Goal: Information Seeking & Learning: Check status

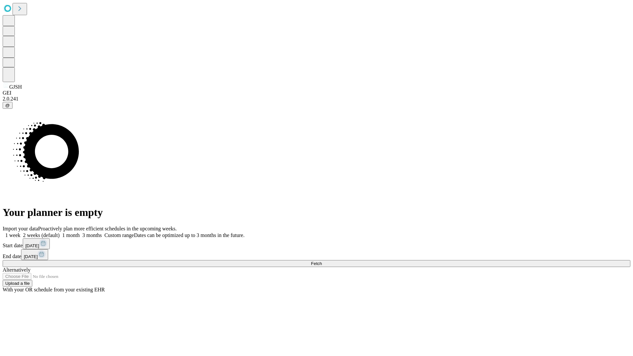
click at [322, 261] on span "Fetch" at bounding box center [316, 263] width 11 height 5
